Goal: Navigation & Orientation: Go to known website

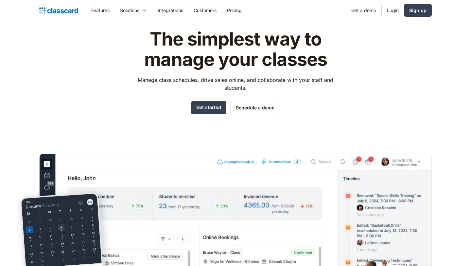
scroll to position [2, 0]
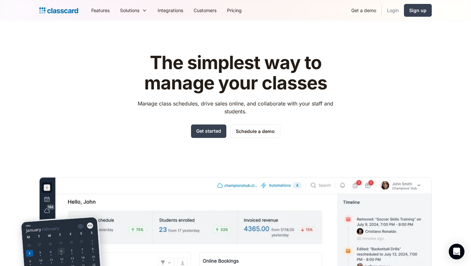
click at [395, 11] on link "Login" at bounding box center [393, 10] width 22 height 15
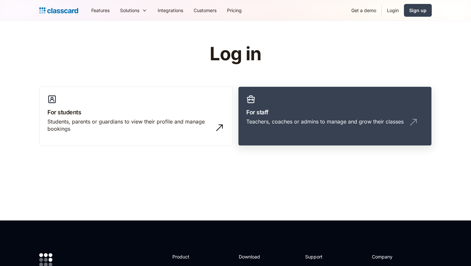
click at [301, 119] on div "Teachers, coaches or admins to manage and grow their classes" at bounding box center [325, 121] width 157 height 7
